Goal: Information Seeking & Learning: Learn about a topic

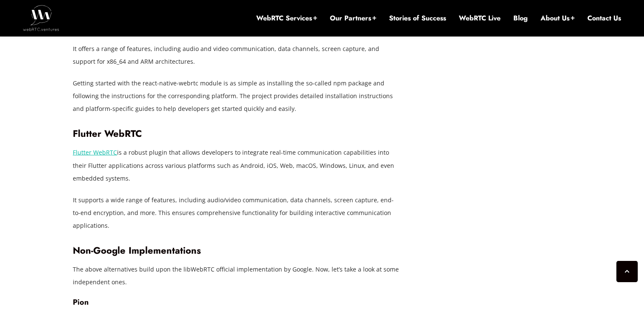
scroll to position [1786, 0]
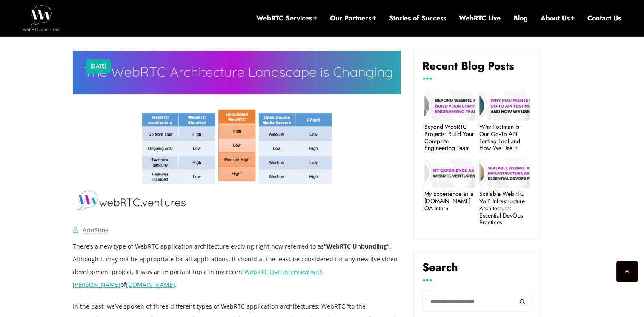
scroll to position [331, 0]
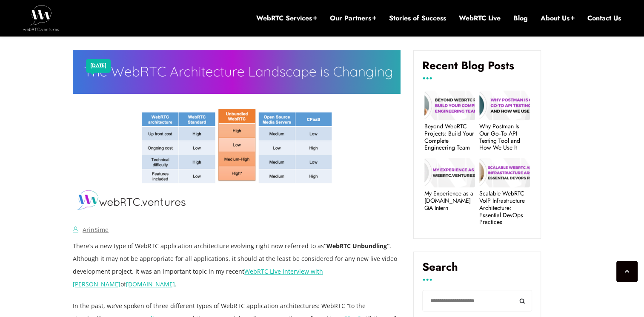
click at [294, 142] on img at bounding box center [237, 132] width 328 height 164
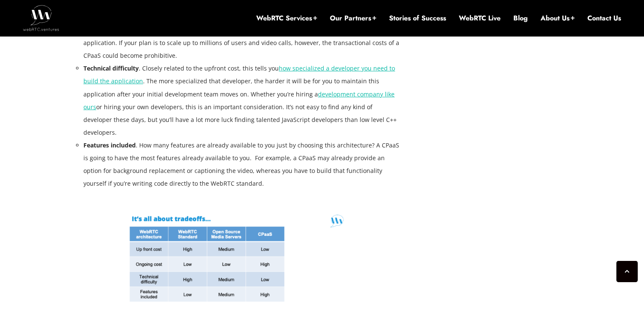
scroll to position [2740, 0]
click at [225, 207] on img at bounding box center [237, 267] width 230 height 129
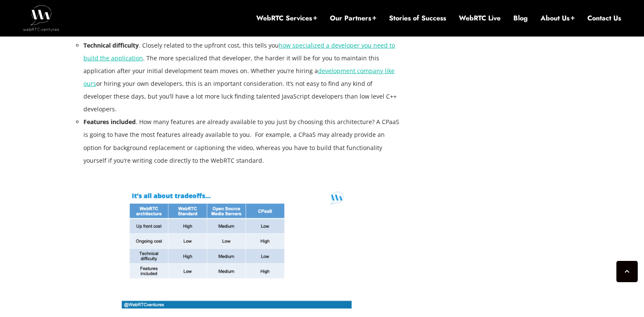
scroll to position [2762, 0]
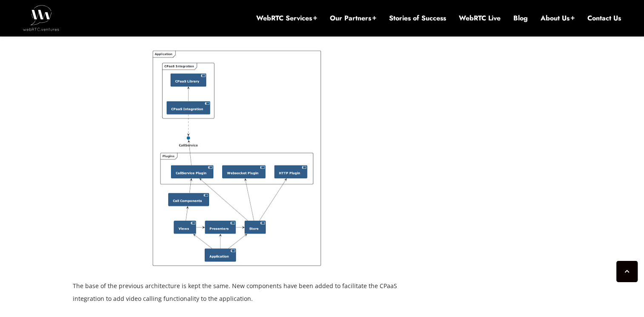
scroll to position [1553, 0]
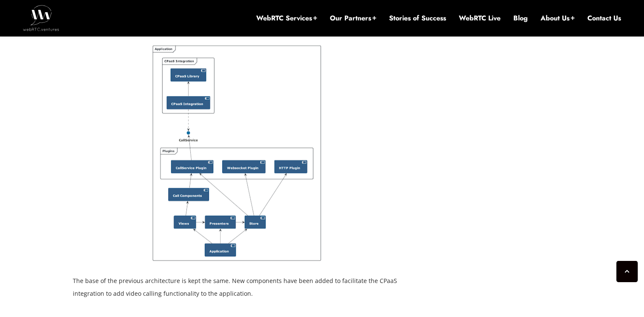
click at [233, 147] on img at bounding box center [236, 153] width 171 height 218
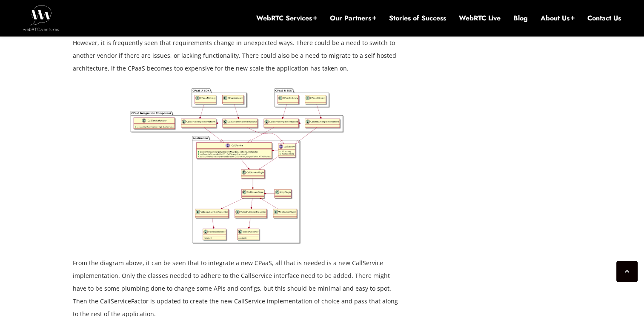
scroll to position [2945, 0]
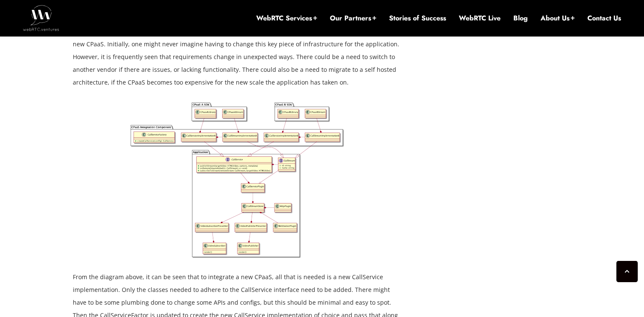
click at [235, 146] on img at bounding box center [237, 180] width 218 height 157
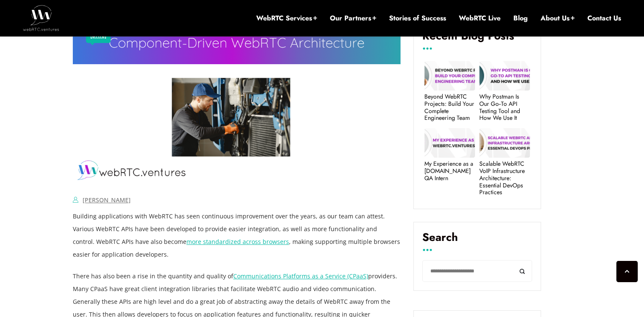
scroll to position [371, 0]
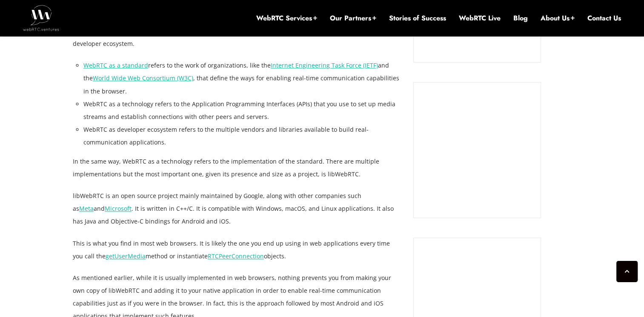
scroll to position [788, 0]
